Goal: Task Accomplishment & Management: Manage account settings

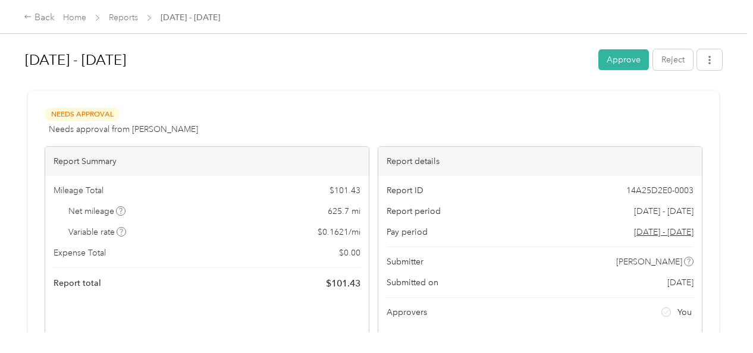
scroll to position [364, 0]
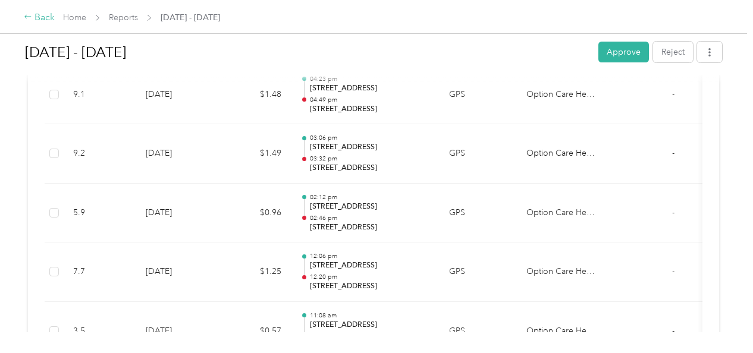
click at [28, 15] on icon at bounding box center [28, 16] width 8 height 8
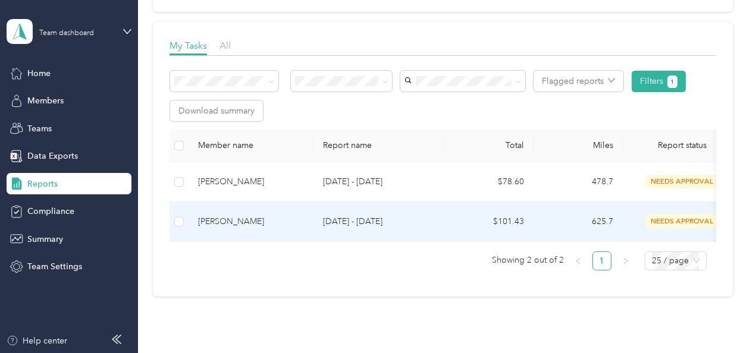
scroll to position [150, 0]
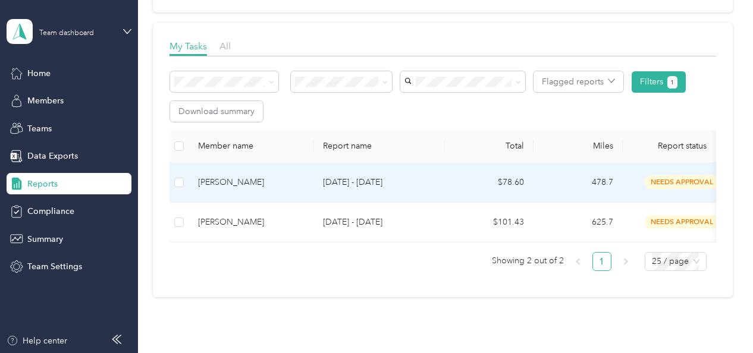
click at [227, 181] on div "[PERSON_NAME]" at bounding box center [251, 182] width 106 height 13
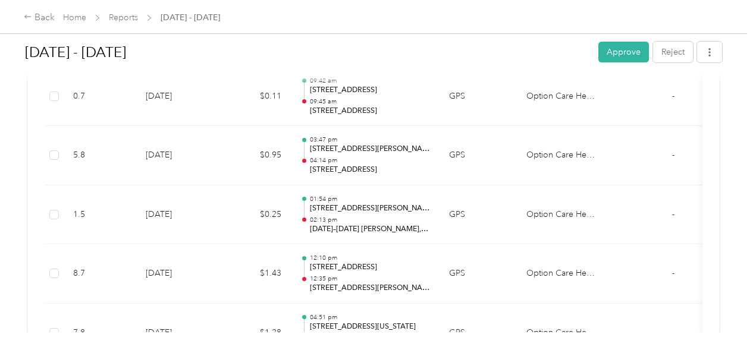
scroll to position [2021, 0]
click at [610, 50] on button "Approve" at bounding box center [624, 52] width 51 height 21
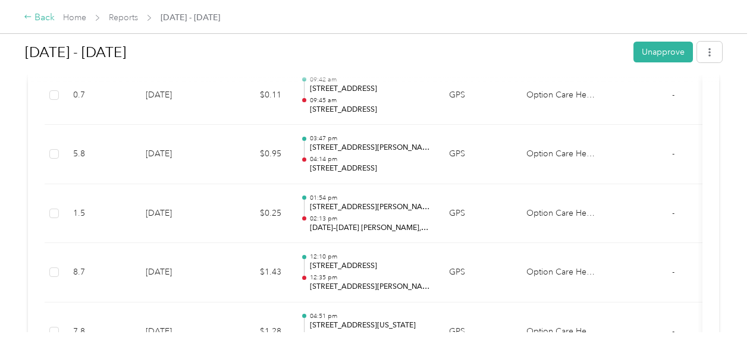
click at [33, 18] on div "Back" at bounding box center [39, 18] width 31 height 14
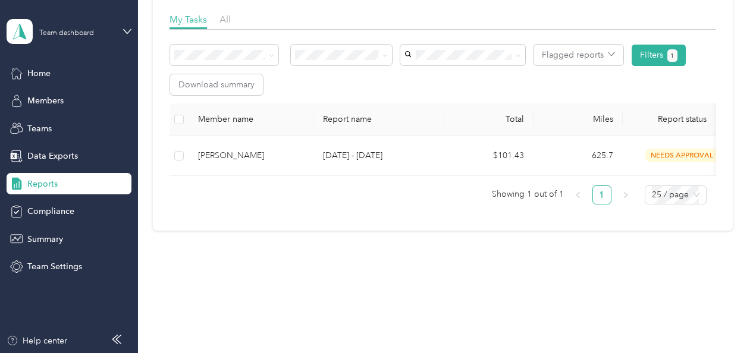
scroll to position [95, 0]
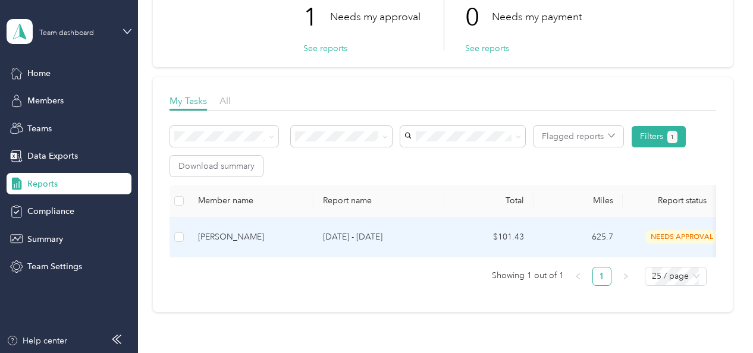
click at [215, 234] on div "[PERSON_NAME]" at bounding box center [251, 237] width 106 height 13
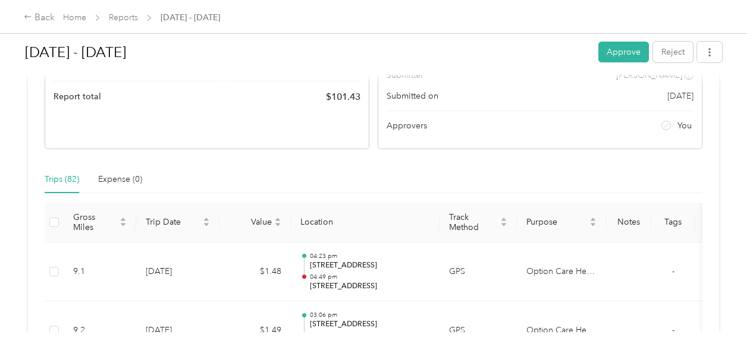
scroll to position [188, 0]
